Goal: Transaction & Acquisition: Purchase product/service

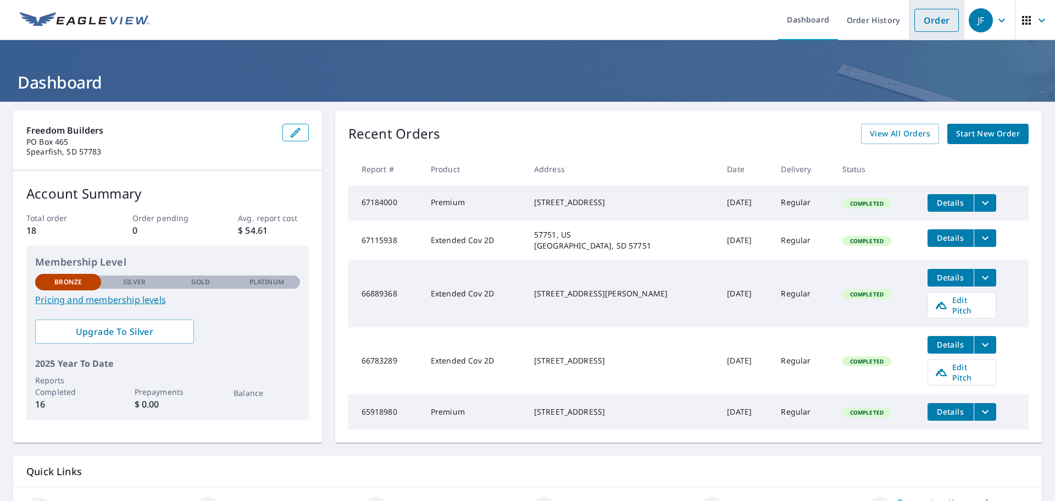
click at [937, 20] on link "Order" at bounding box center [937, 20] width 45 height 23
click at [976, 137] on span "Start New Order" at bounding box center [988, 134] width 64 height 14
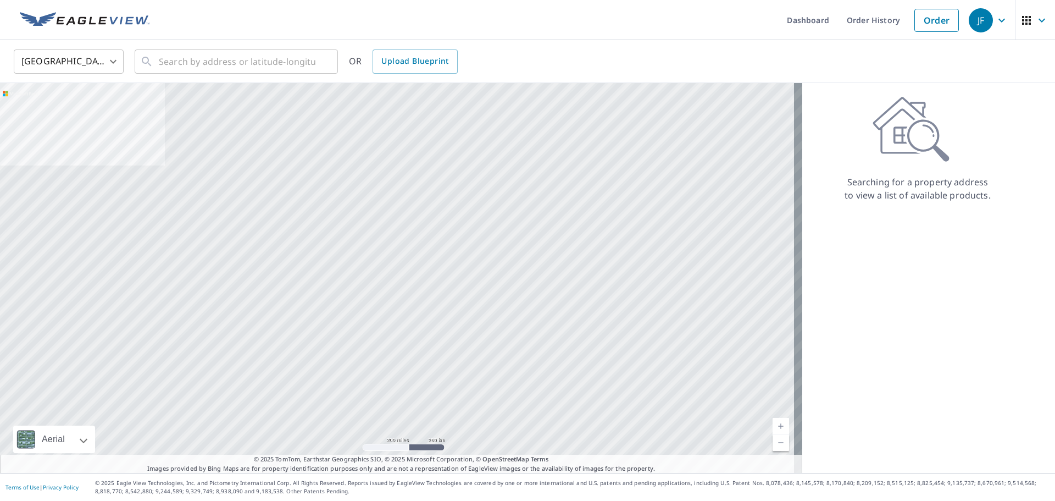
click at [320, 157] on div at bounding box center [401, 278] width 802 height 390
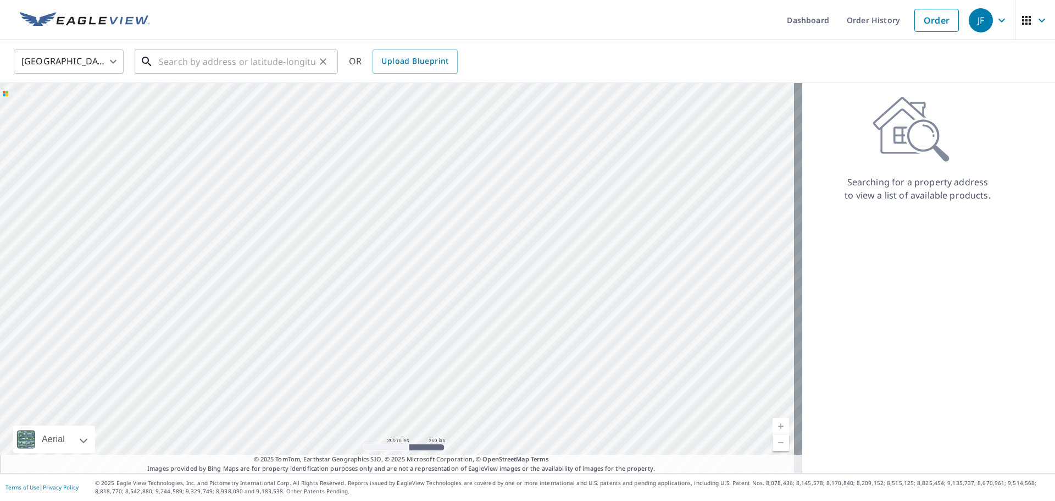
click at [169, 70] on input "text" at bounding box center [237, 61] width 157 height 31
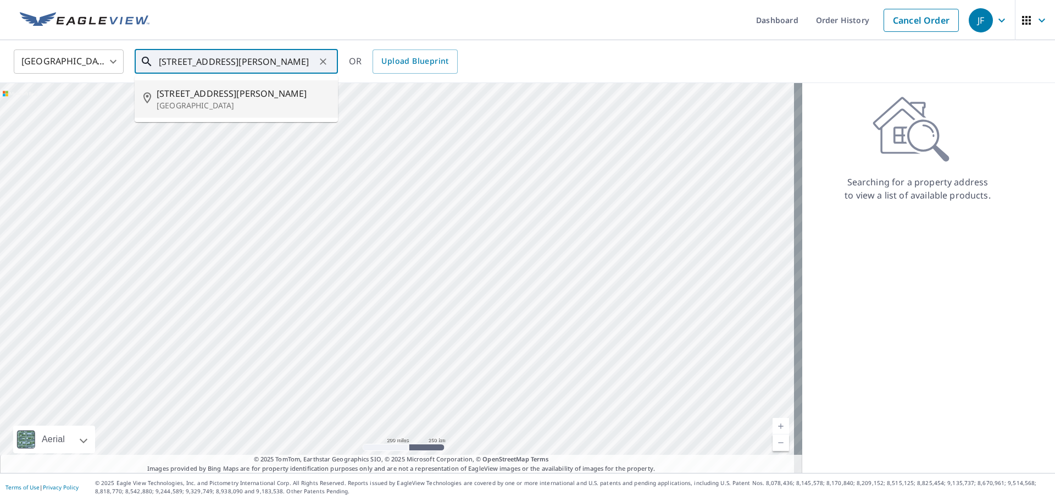
click at [214, 103] on p "[GEOGRAPHIC_DATA]" at bounding box center [243, 105] width 173 height 11
type input "[STREET_ADDRESS][PERSON_NAME]"
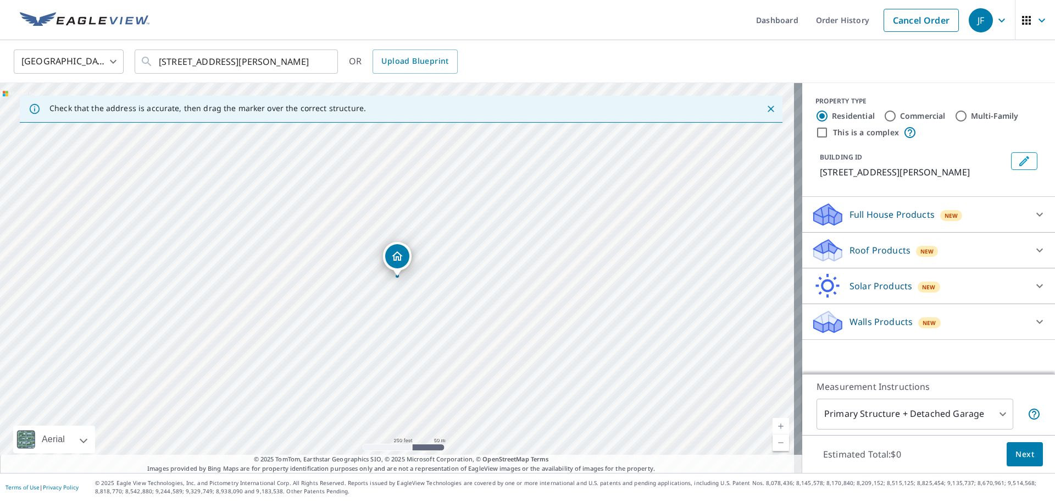
click at [894, 214] on p "Full House Products" at bounding box center [892, 214] width 85 height 13
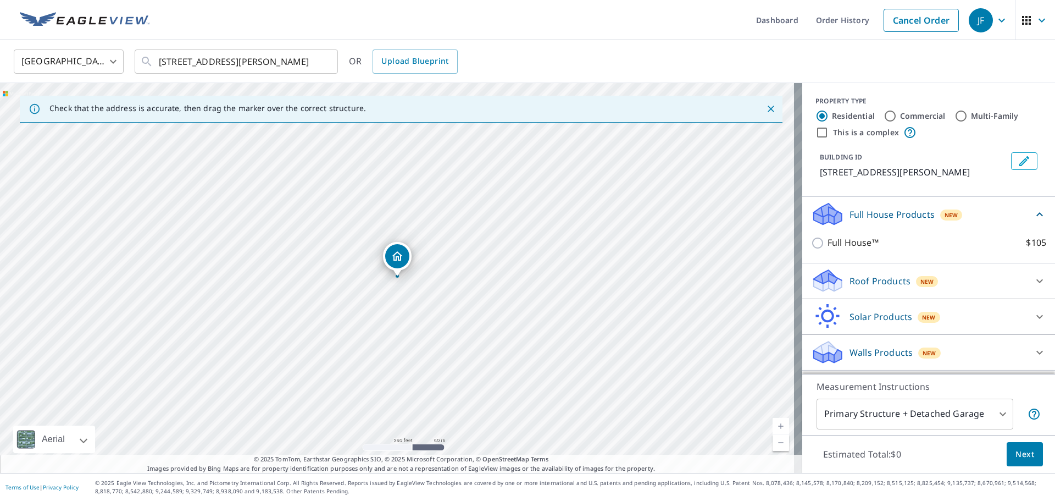
click at [948, 279] on div "Roof Products New" at bounding box center [918, 281] width 215 height 26
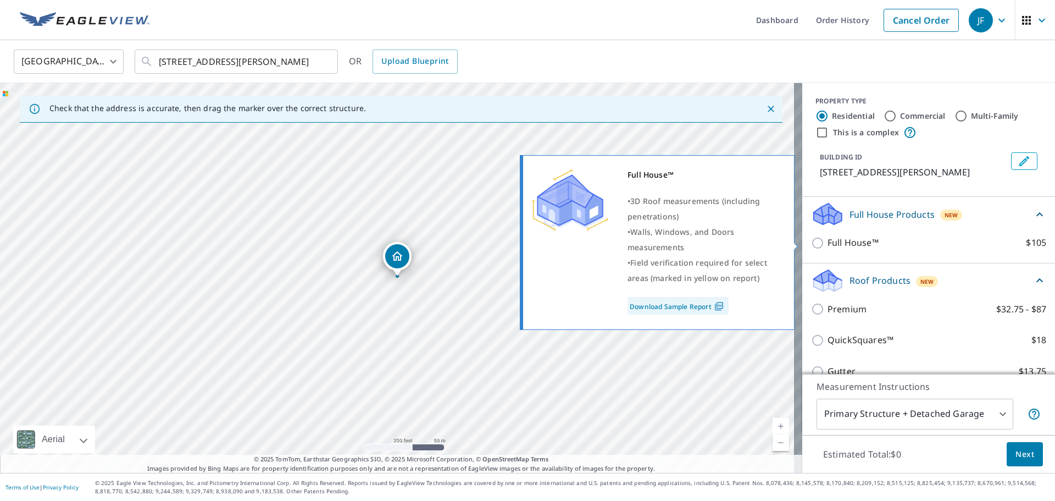
click at [817, 242] on input "Full House™ $105" at bounding box center [819, 242] width 16 height 13
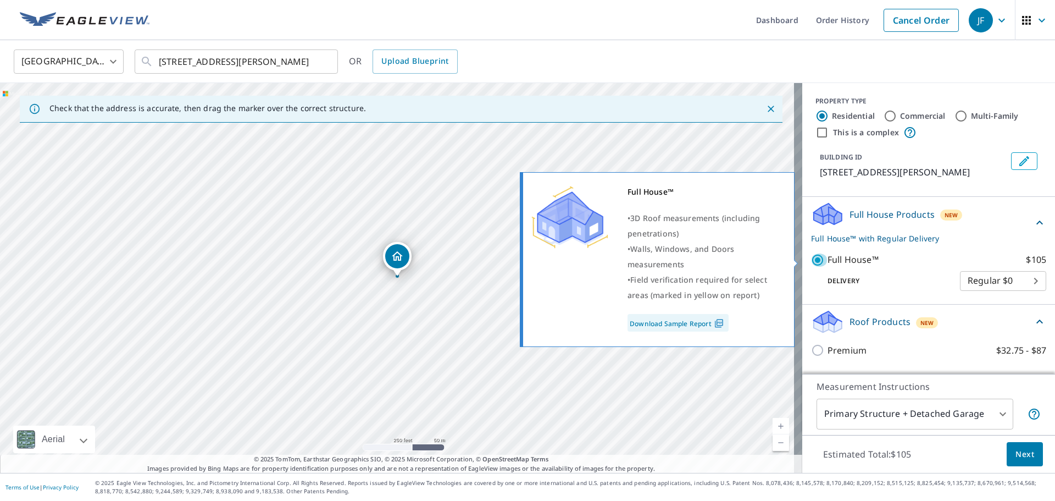
click at [811, 257] on input "Full House™ $105" at bounding box center [819, 259] width 16 height 13
checkbox input "false"
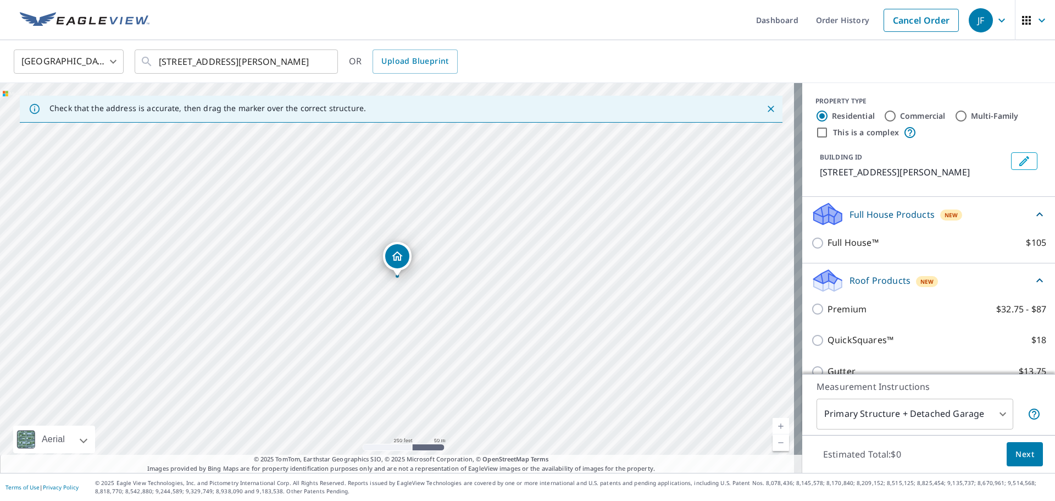
click at [831, 276] on icon at bounding box center [827, 281] width 33 height 26
click at [832, 276] on icon at bounding box center [827, 281] width 33 height 26
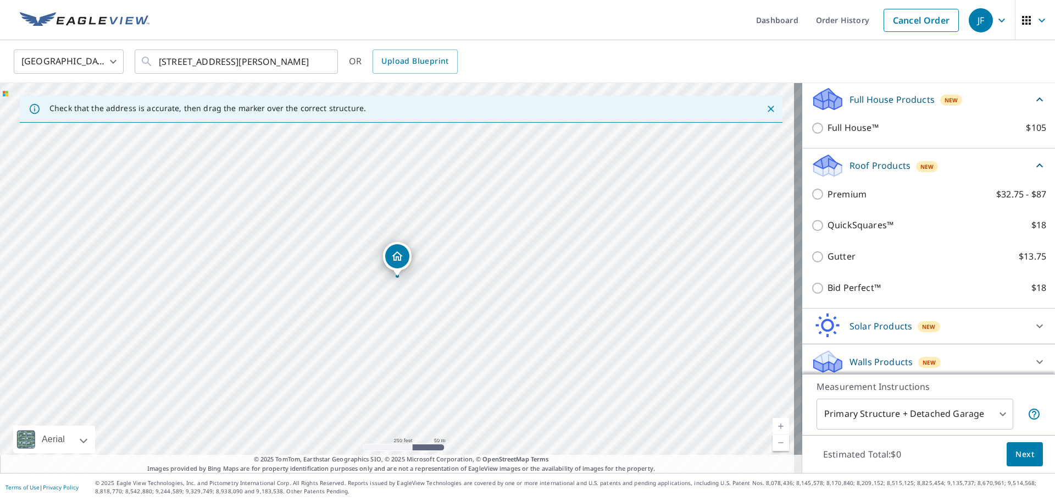
scroll to position [121, 0]
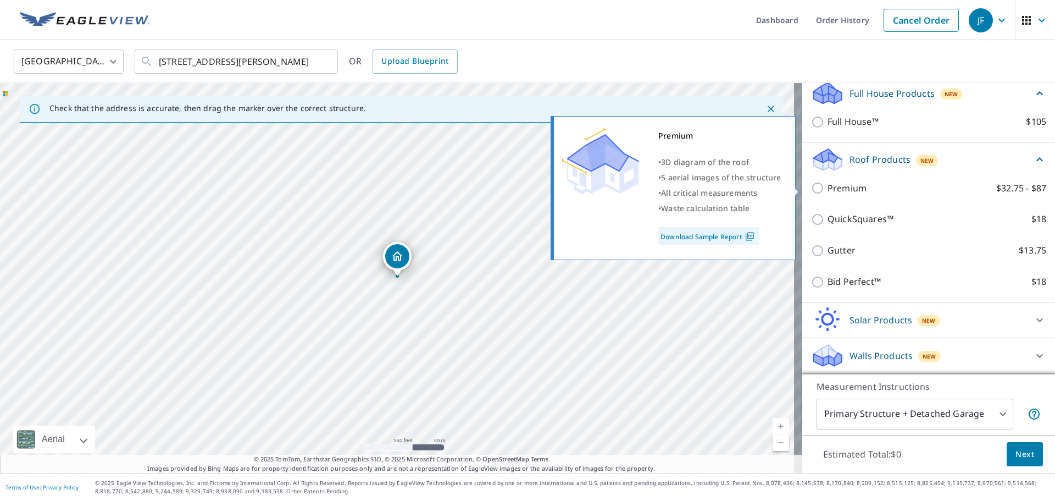
click at [812, 186] on input "Premium $32.75 - $87" at bounding box center [819, 187] width 16 height 13
checkbox input "true"
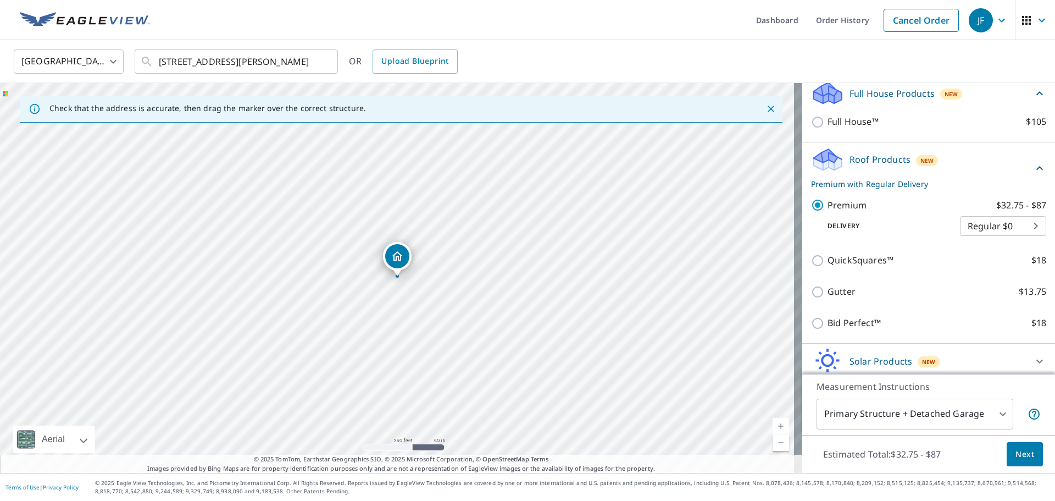
click at [1024, 450] on span "Next" at bounding box center [1025, 454] width 19 height 14
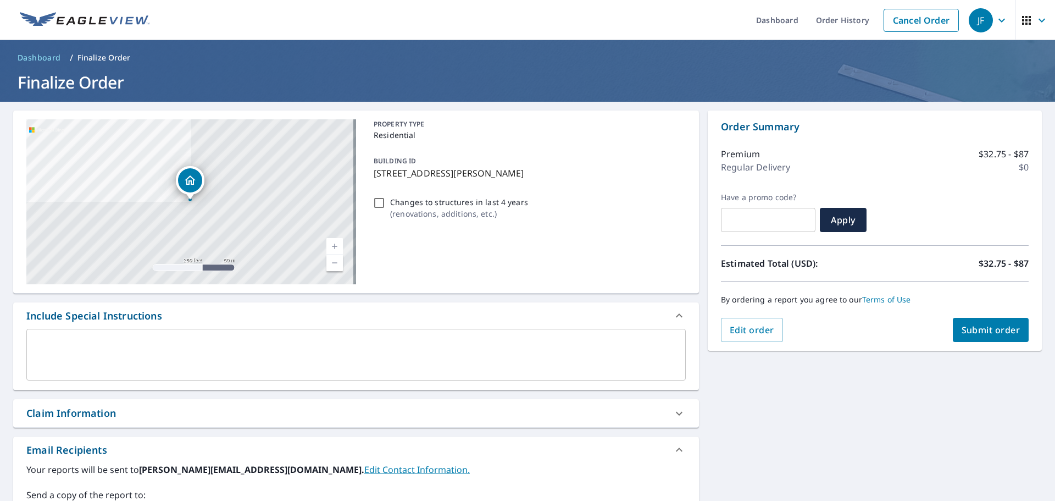
click at [971, 329] on span "Submit order" at bounding box center [991, 330] width 59 height 12
